Goal: Task Accomplishment & Management: Use online tool/utility

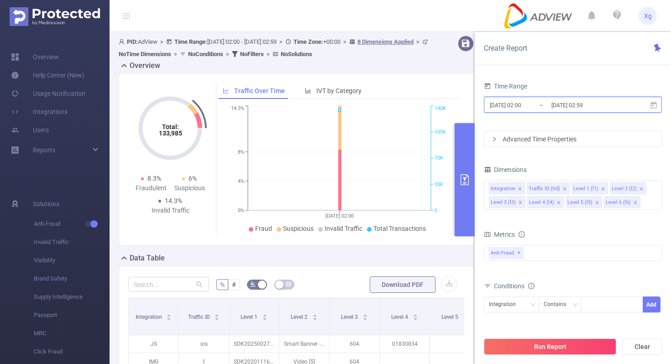
click at [657, 105] on icon at bounding box center [654, 104] width 6 height 7
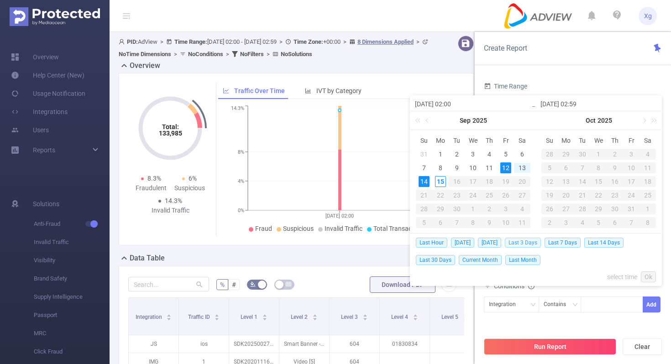
click at [535, 243] on span "Last 3 Days" at bounding box center [523, 243] width 36 height 10
type input "[DATE] 00:00"
type input "[DATE] 23:59"
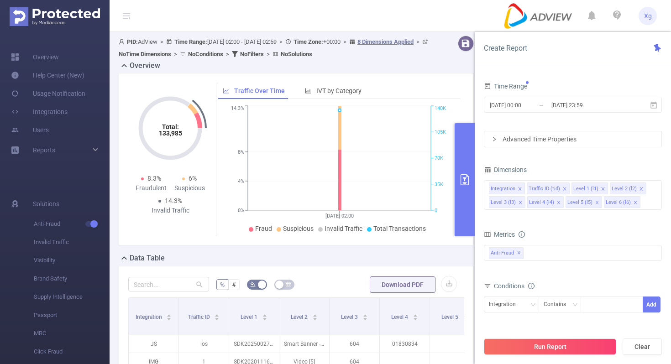
click at [594, 137] on div "Advanced Time Properties" at bounding box center [572, 139] width 177 height 16
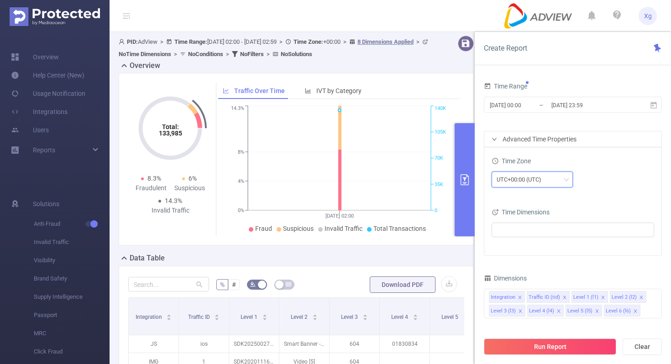
click at [547, 174] on div "UTC+00:00 (UTC)" at bounding box center [522, 179] width 51 height 15
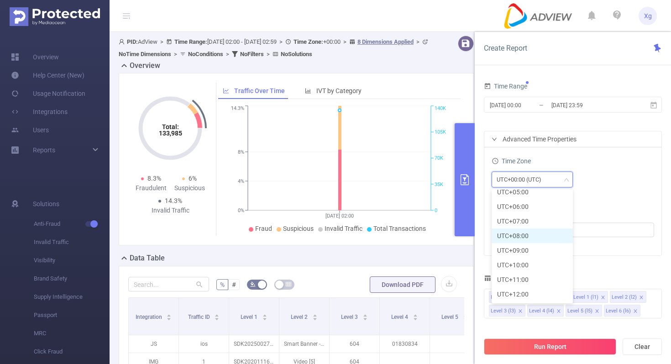
click at [531, 235] on li "UTC+08:00" at bounding box center [532, 236] width 81 height 15
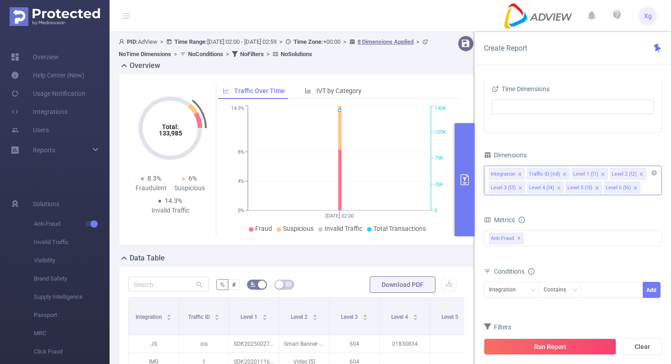
click at [520, 173] on icon "icon: close" at bounding box center [520, 174] width 5 height 5
click at [525, 173] on icon "icon: close" at bounding box center [527, 174] width 5 height 5
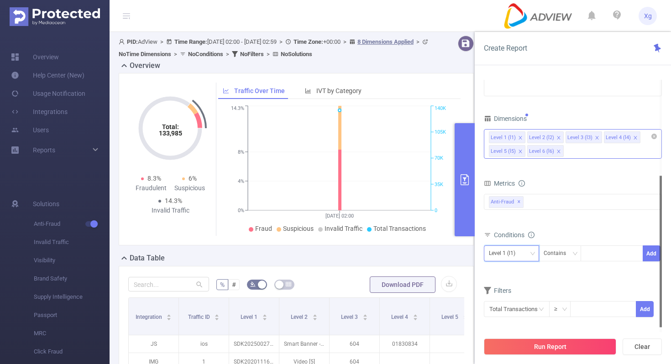
click at [531, 258] on div "Level 1 (l1)" at bounding box center [511, 253] width 45 height 15
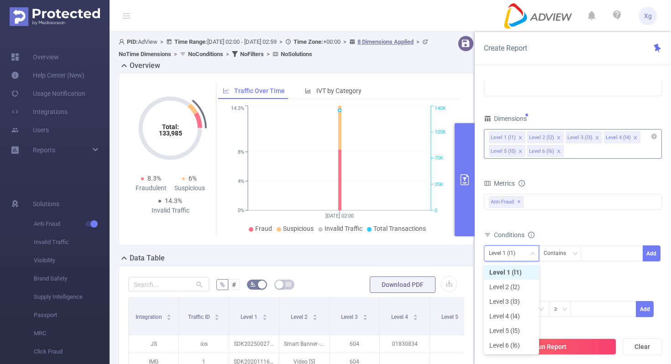
click at [515, 272] on li "Level 1 (l1)" at bounding box center [511, 272] width 55 height 15
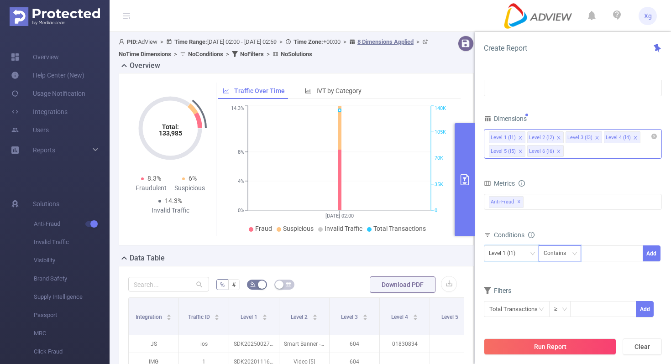
click at [564, 257] on div "Contains" at bounding box center [558, 253] width 29 height 15
click at [552, 289] on li "Is" at bounding box center [568, 287] width 61 height 15
click at [602, 261] on div at bounding box center [612, 254] width 63 height 16
paste input "SDK20251104110931stokfmb40cain58"
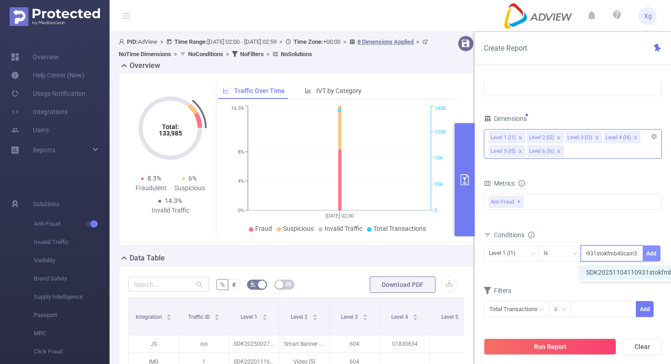
type input "SDK20251104110931stokfmb40cain58"
click at [651, 252] on button "Add" at bounding box center [652, 254] width 18 height 16
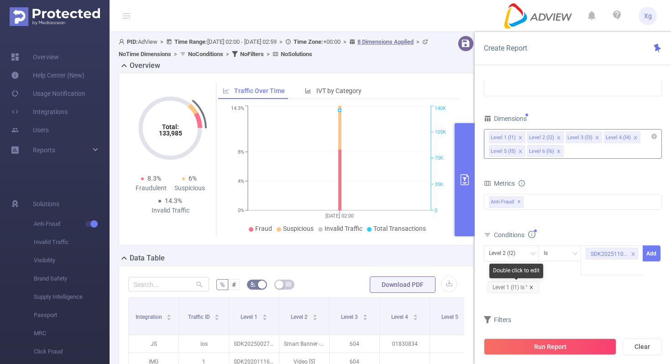
click at [531, 286] on icon "icon: close" at bounding box center [531, 287] width 5 height 5
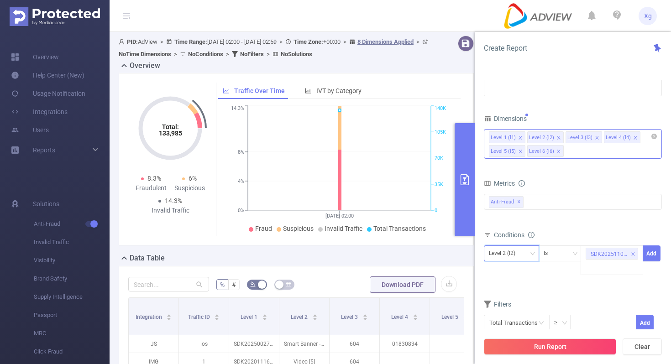
click at [532, 247] on div "Level 2 (l2)" at bounding box center [511, 253] width 45 height 15
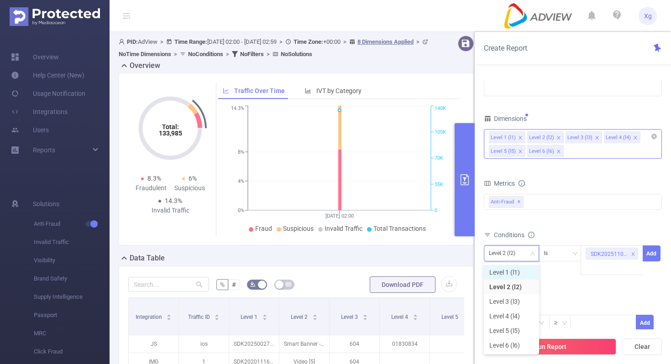
click at [511, 275] on li "Level 1 (l1)" at bounding box center [511, 272] width 55 height 15
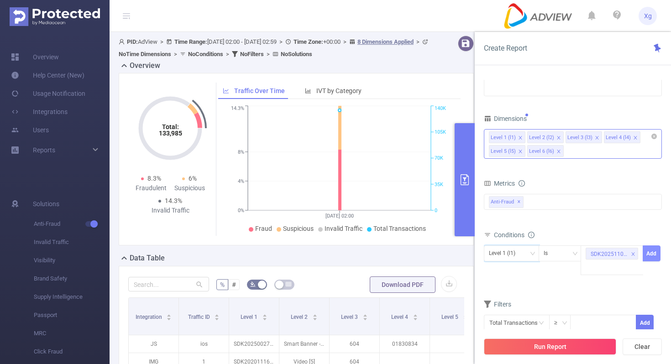
click at [650, 257] on button "Add" at bounding box center [652, 254] width 18 height 16
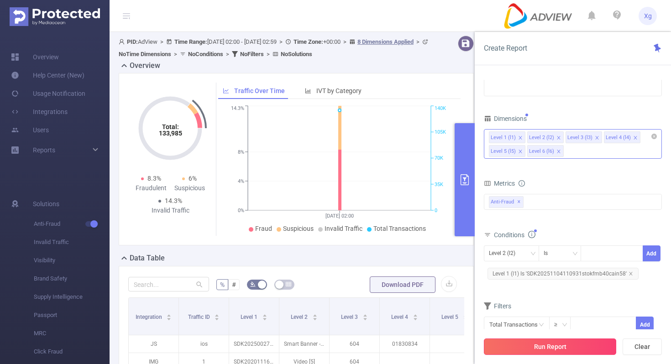
click at [562, 351] on button "Run Report" at bounding box center [550, 347] width 132 height 16
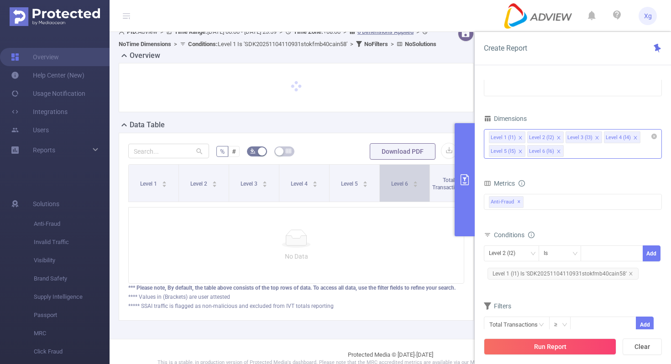
scroll to position [1, 0]
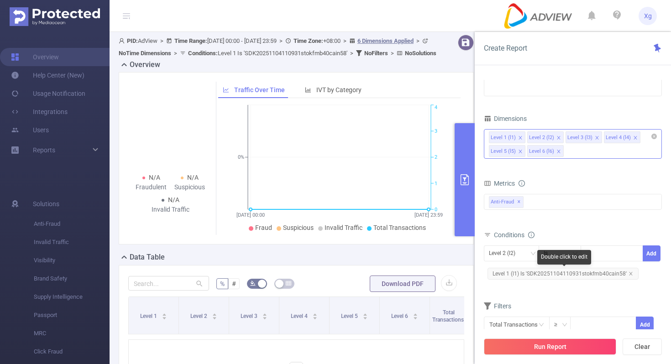
click at [534, 271] on span "Level 1 (l1) Is 'SDK20251104110931stokfmb40cain58'" at bounding box center [563, 274] width 151 height 12
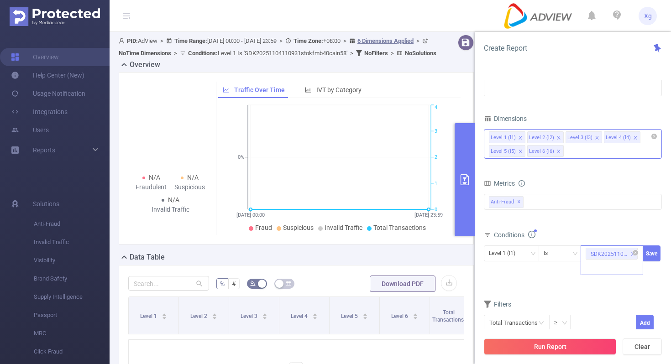
click at [636, 248] on li "SDK20251104110931stokfmb40cain58" at bounding box center [612, 254] width 52 height 12
click at [634, 253] on icon "icon: close-circle" at bounding box center [635, 252] width 5 height 5
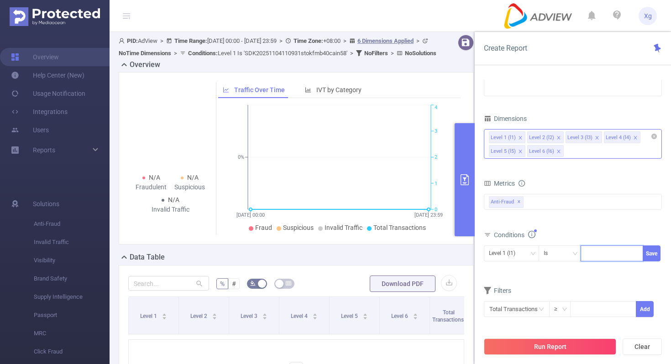
paste input "SDK20250730070709zh8jg140s0mcxle"
type input "SDK20250730070709zh8jg140s0mcxle"
click at [654, 250] on button "Save" at bounding box center [652, 254] width 18 height 16
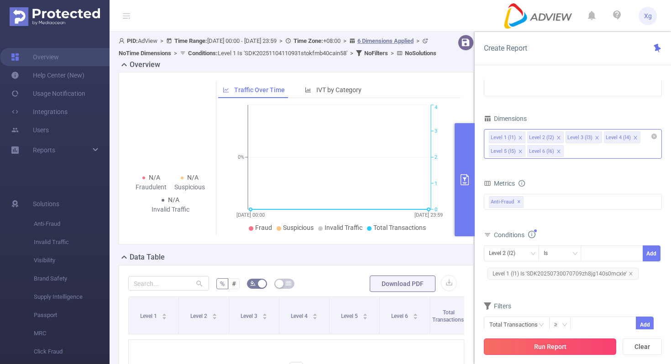
click at [534, 339] on button "Run Report" at bounding box center [550, 347] width 132 height 16
click at [525, 274] on span "Level 1 (l1) Is 'SDK20250730070709zh8jg140s0mcxle'" at bounding box center [563, 274] width 151 height 12
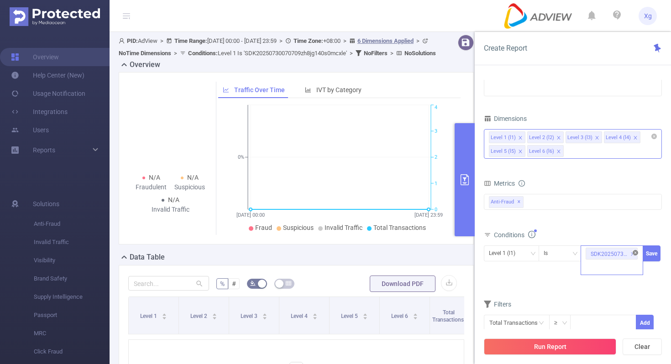
click at [634, 254] on icon "icon: close-circle" at bounding box center [635, 252] width 5 height 5
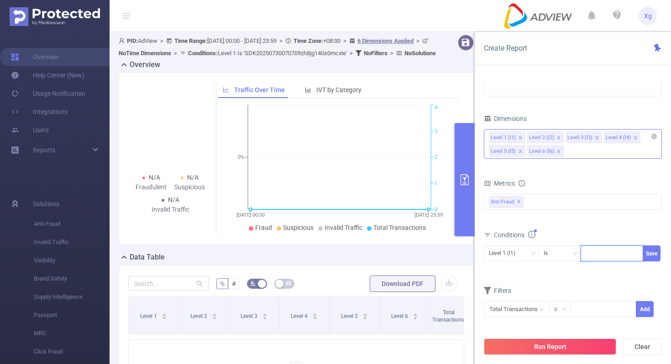
click at [624, 253] on div at bounding box center [612, 253] width 53 height 15
paste input "SDK202513040109369f09ewfu6v2ymei"
type input "SDK202513040109369f09ewfu6v2ymei"
click at [644, 258] on button "Save" at bounding box center [652, 254] width 18 height 16
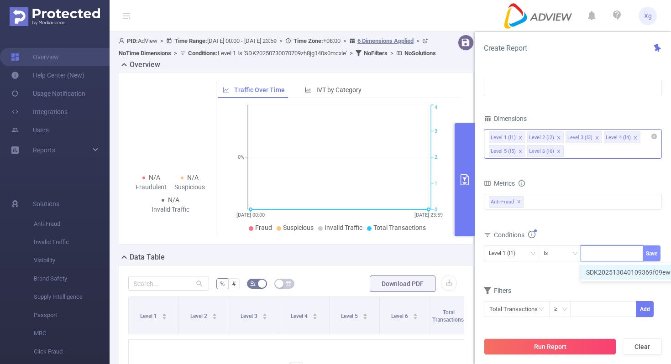
scroll to position [0, 0]
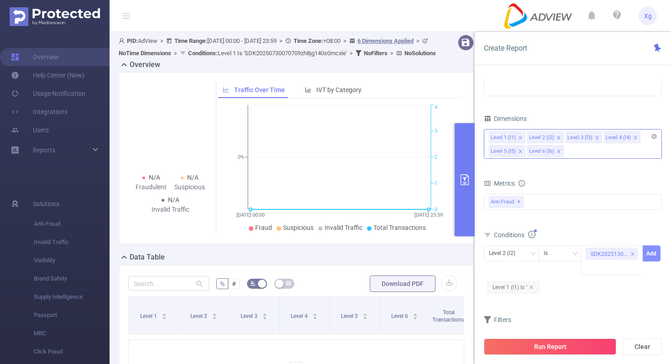
click at [654, 254] on button "Add" at bounding box center [652, 254] width 18 height 16
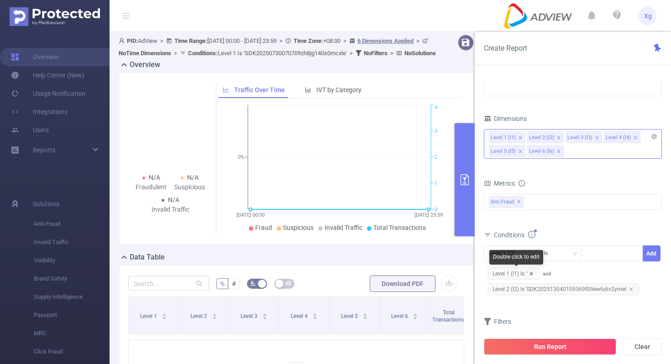
click at [533, 273] on icon "icon: close" at bounding box center [531, 274] width 5 height 5
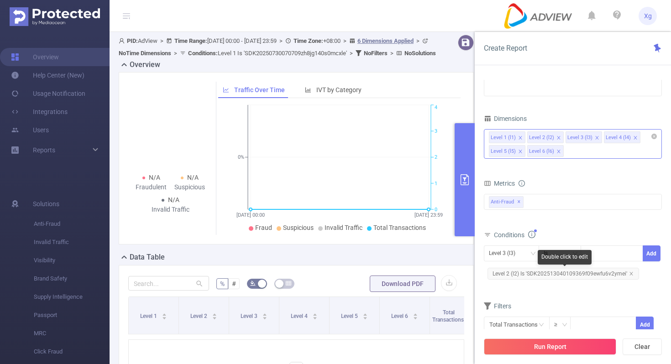
click at [632, 273] on span "Level 2 (l2) Is 'SDK202513040109369f09ewfu6v2ymei'" at bounding box center [564, 274] width 152 height 12
click at [631, 274] on span "Level 2 (l2) Is 'SDK202513040109369f09ewfu6v2ymei'" at bounding box center [564, 274] width 152 height 12
click at [630, 274] on icon "icon: close" at bounding box center [631, 273] width 3 height 3
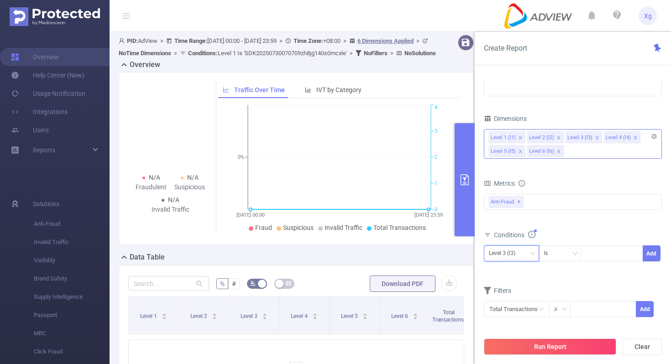
click at [531, 252] on icon "icon: down" at bounding box center [532, 253] width 5 height 5
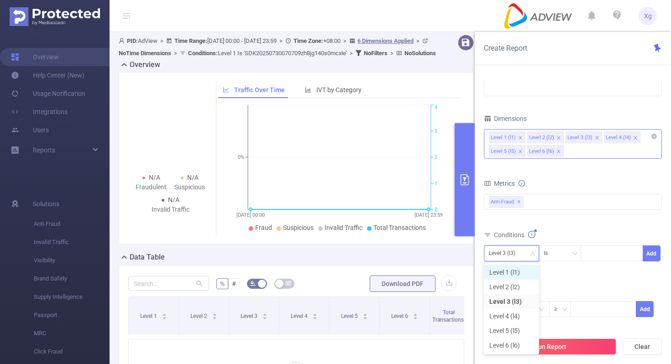
click at [504, 273] on li "Level 1 (l1)" at bounding box center [511, 272] width 55 height 15
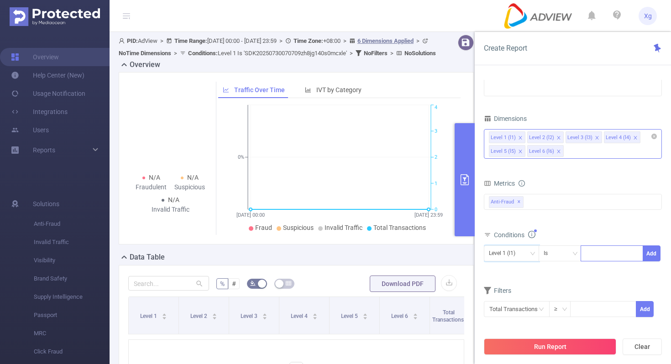
click at [599, 256] on div at bounding box center [612, 253] width 53 height 15
paste input "SDK202513040109369f09ewfu6v2ymei"
type input "SDK202513040109369f09ewfu6v2ymei"
click at [651, 250] on button "Add" at bounding box center [652, 254] width 18 height 16
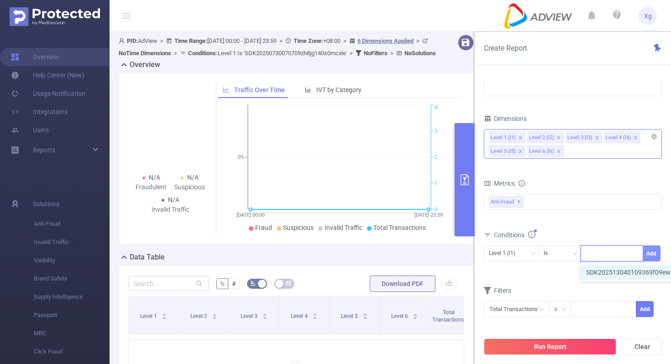
scroll to position [0, 0]
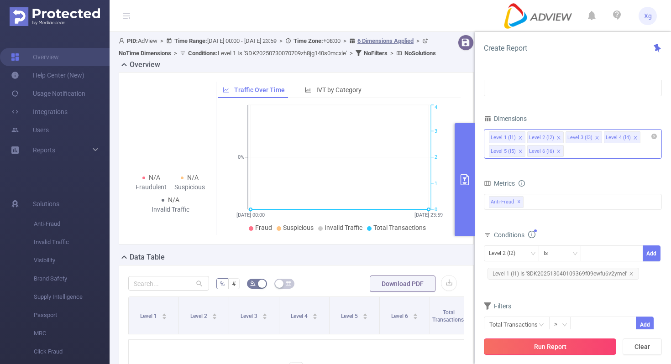
click at [547, 351] on button "Run Report" at bounding box center [550, 347] width 132 height 16
click at [534, 261] on div "Level 2 (l2)" at bounding box center [511, 253] width 45 height 15
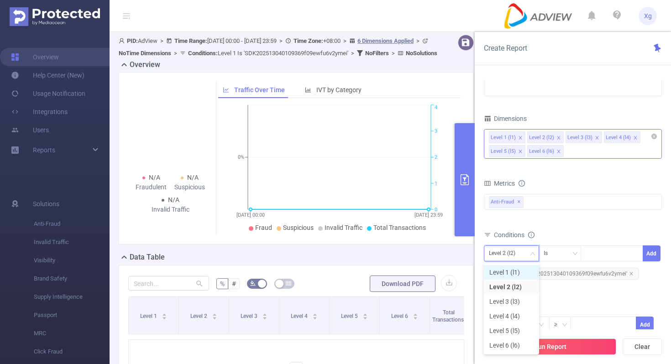
click at [526, 272] on li "Level 1 (l1)" at bounding box center [511, 272] width 55 height 15
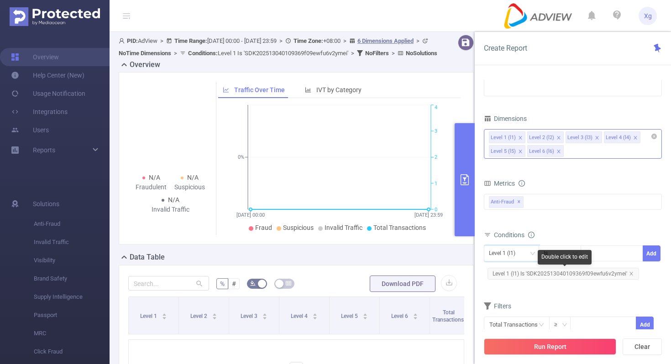
click at [542, 273] on span "Level 1 (l1) Is 'SDK202513040109369f09ewfu6v2ymei'" at bounding box center [564, 274] width 152 height 12
click at [611, 275] on span "Level 1 (l1) Is 'SDK202513040109369f09ewfu6v2ymei'" at bounding box center [564, 274] width 152 height 12
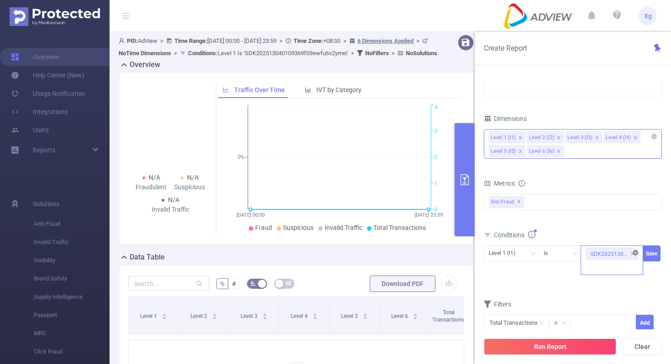
click at [636, 255] on icon "icon: close-circle" at bounding box center [635, 252] width 5 height 5
click at [613, 255] on div "SDK202513040109369f09ewfu6v2ymei" at bounding box center [612, 253] width 53 height 15
paste input "SDK202507300707503of854krsljgy0j"
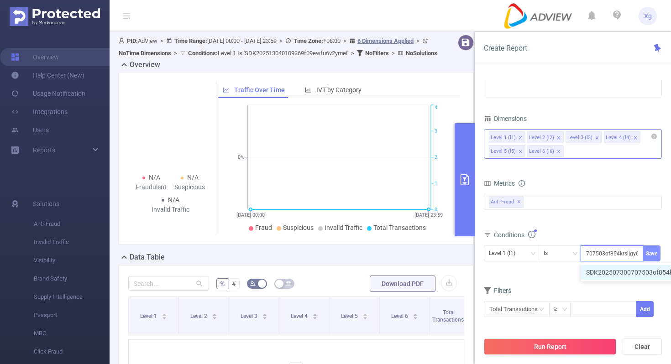
type input "SDK202507300707503of854krsljgy0j"
click at [651, 251] on button "Save" at bounding box center [652, 254] width 18 height 16
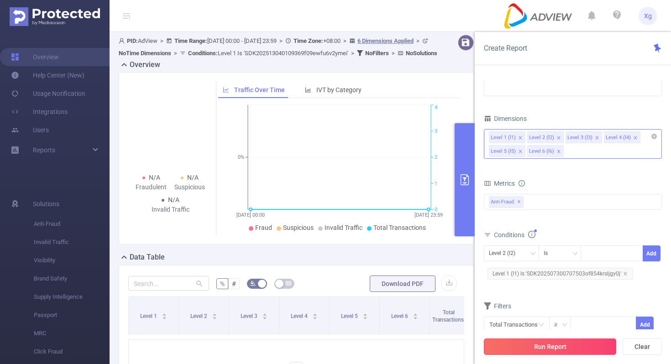
click at [535, 347] on button "Run Report" at bounding box center [550, 347] width 132 height 16
